Goal: Task Accomplishment & Management: Manage account settings

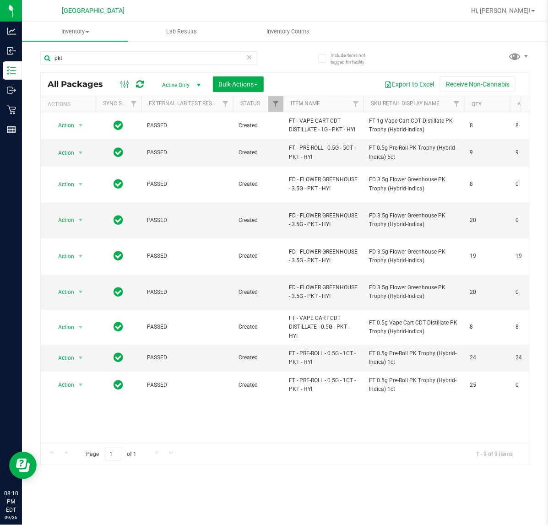
type input "pkt"
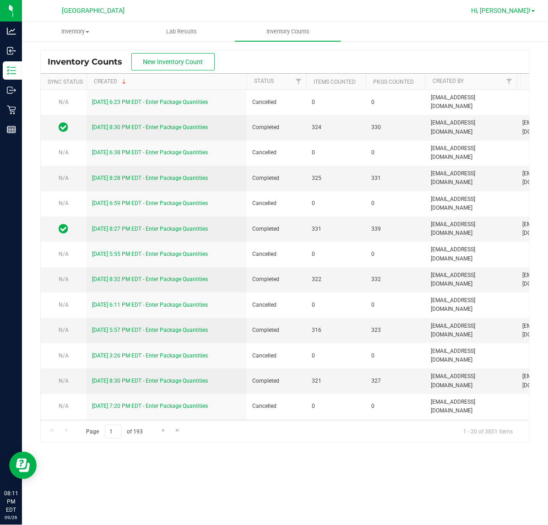
click at [510, 8] on span "Hi, [PERSON_NAME]!" at bounding box center [500, 10] width 59 height 7
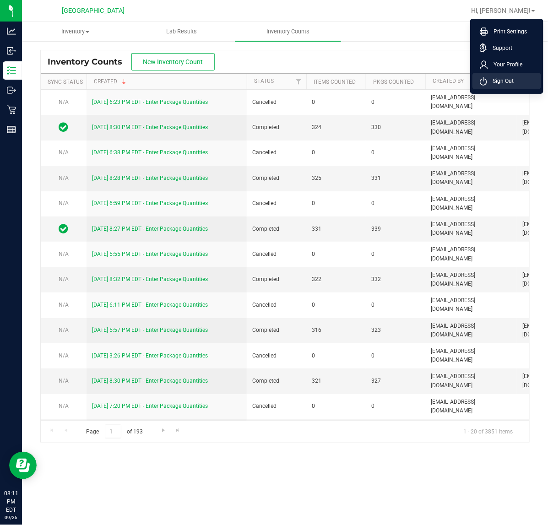
click at [531, 78] on li "Sign Out" at bounding box center [506, 81] width 69 height 16
